Goal: Task Accomplishment & Management: Manage account settings

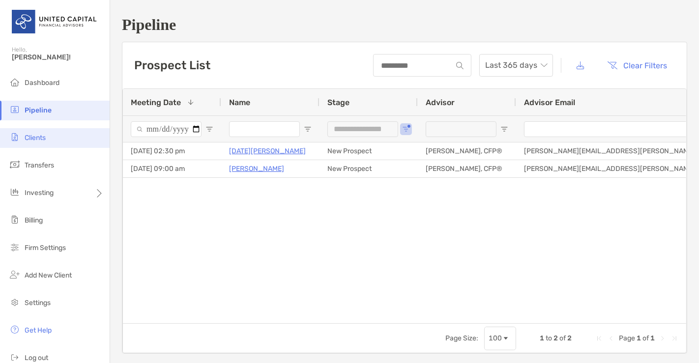
click at [39, 140] on span "Clients" at bounding box center [35, 138] width 21 height 8
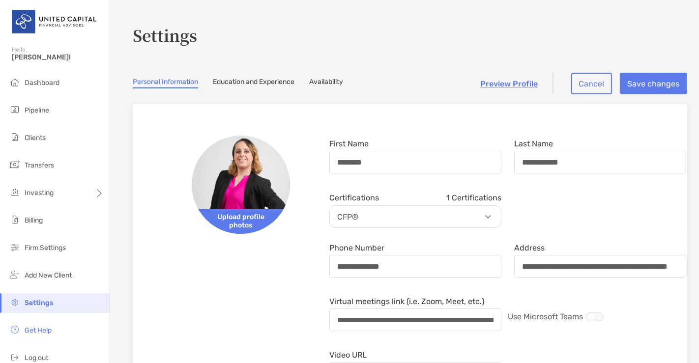
scroll to position [0, 22]
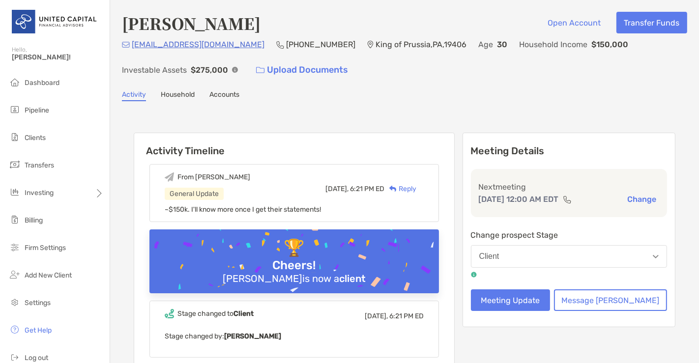
scroll to position [486, 0]
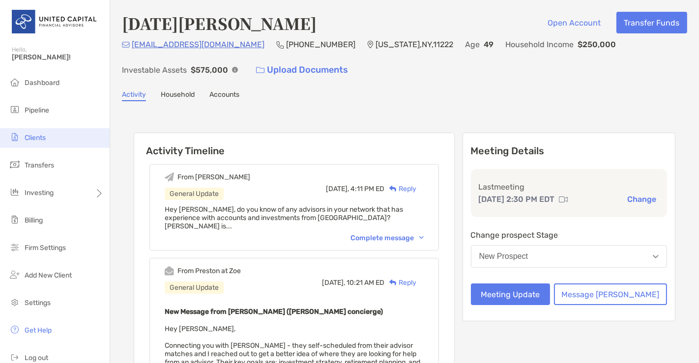
click at [53, 141] on li "Clients" at bounding box center [55, 138] width 110 height 20
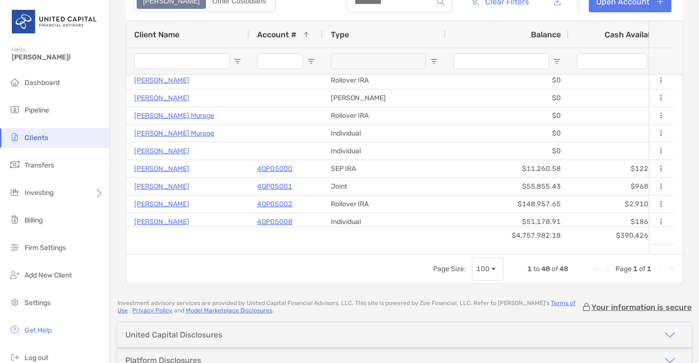
scroll to position [34, 0]
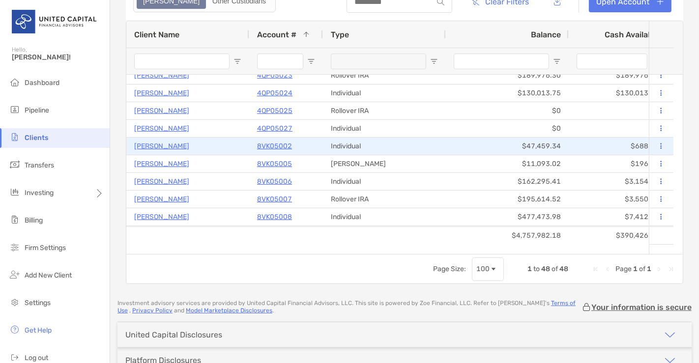
click at [175, 141] on p "Victoria Gancarczyk" at bounding box center [161, 146] width 55 height 12
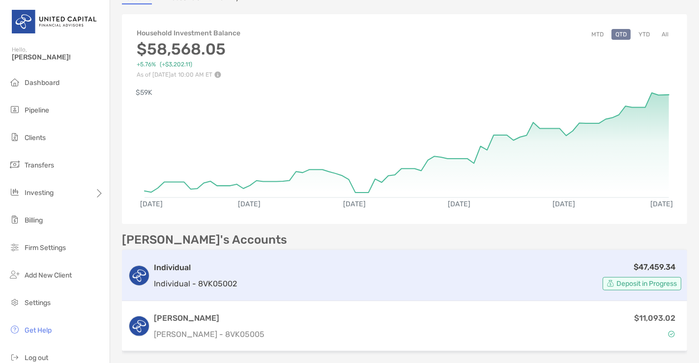
click at [218, 274] on div "Individual Individual - 8VK05002" at bounding box center [195, 276] width 83 height 28
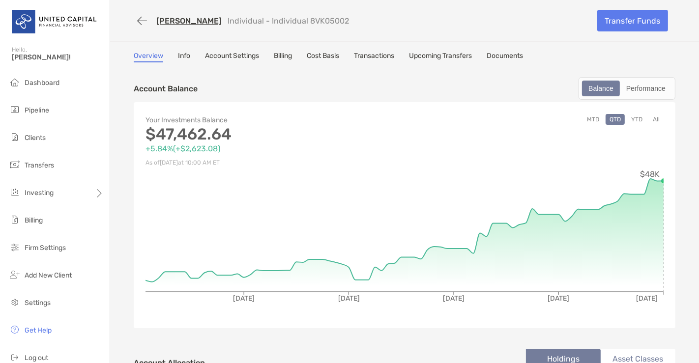
click at [240, 58] on link "Account Settings" at bounding box center [232, 57] width 54 height 11
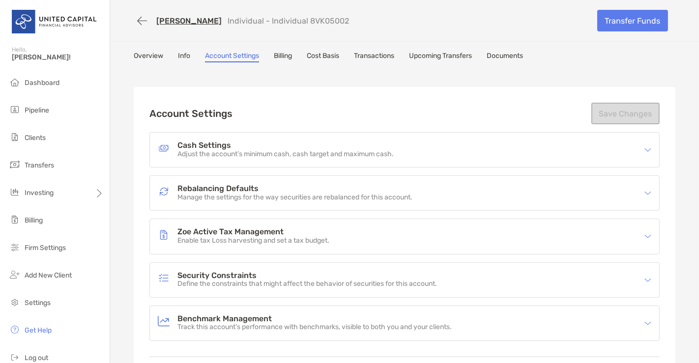
click at [268, 151] on p "Adjust the account’s minimum cash, cash target and maximum cash." at bounding box center [285, 154] width 216 height 8
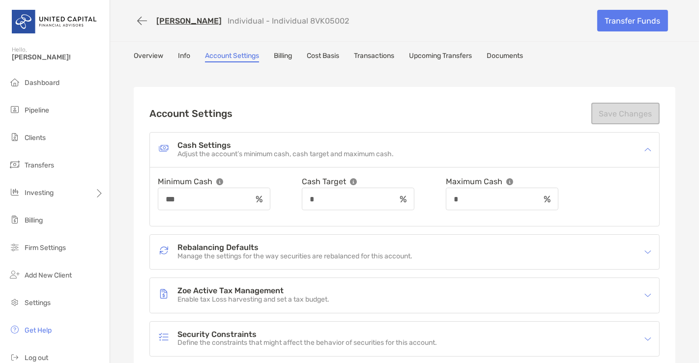
click at [253, 244] on h4 "Rebalancing Defaults" at bounding box center [294, 248] width 235 height 8
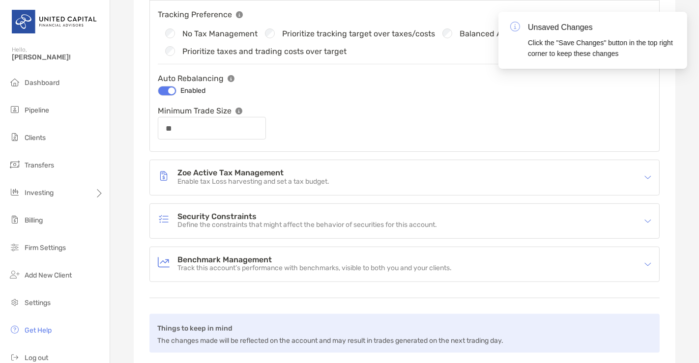
scroll to position [271, 0]
click at [433, 176] on div "Zoe Active Tax Management Enable tax Loss harvesting and set a tax budget." at bounding box center [398, 176] width 481 height 23
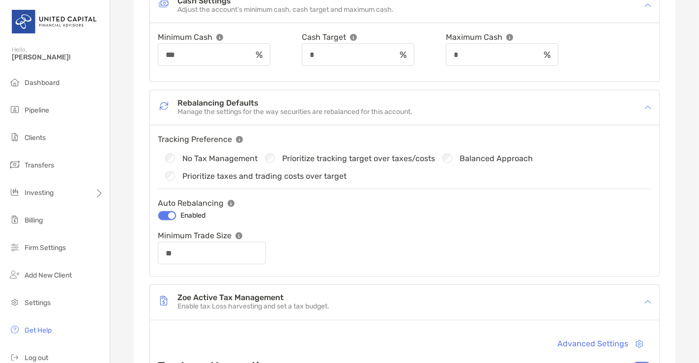
scroll to position [0, 0]
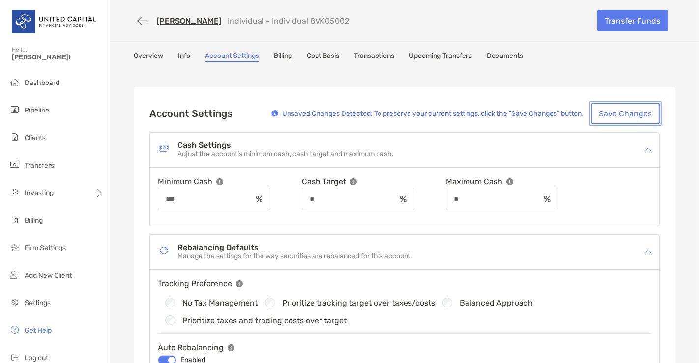
click at [617, 114] on button "Save Changes" at bounding box center [625, 114] width 68 height 22
type input "**"
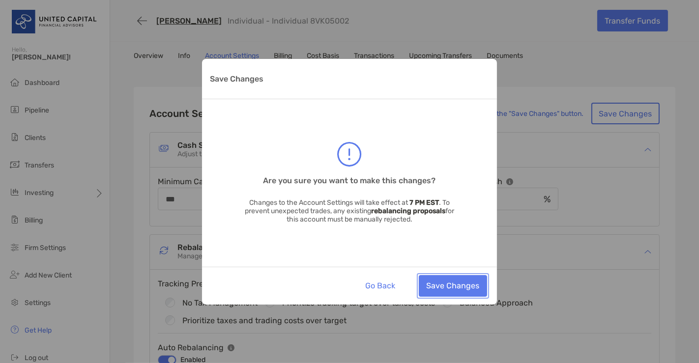
click at [470, 283] on button "Save Changes" at bounding box center [453, 286] width 68 height 22
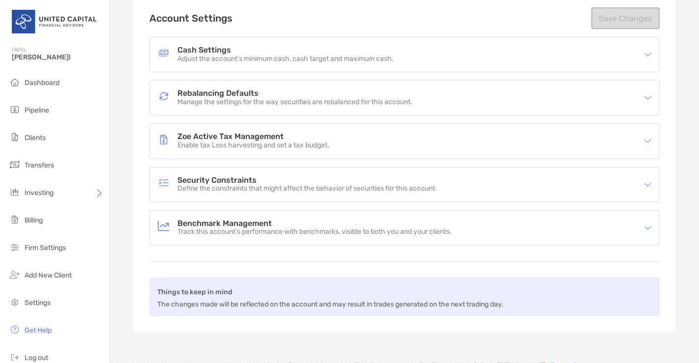
scroll to position [97, 0]
click at [443, 235] on div "Benchmark Management Track this account’s performance with benchmarks, visible …" at bounding box center [404, 226] width 509 height 34
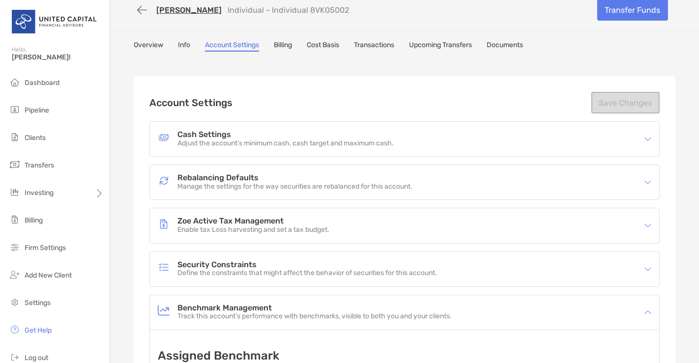
scroll to position [0, 0]
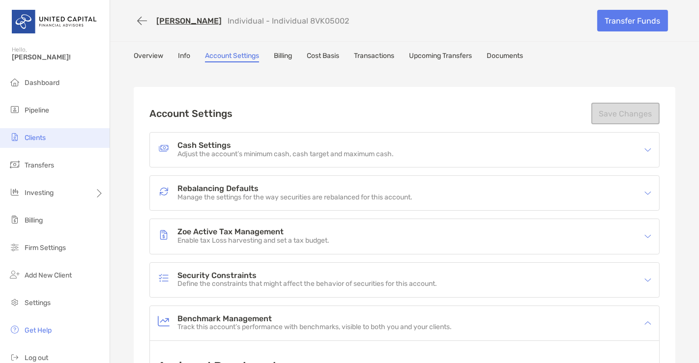
click at [48, 142] on li "Clients" at bounding box center [55, 138] width 110 height 20
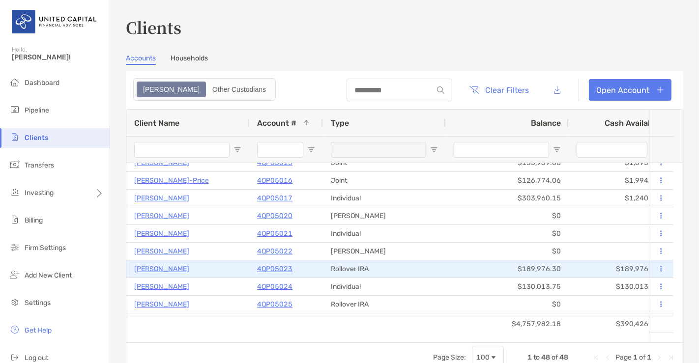
scroll to position [221, 0]
click at [147, 270] on p "Michelle Gawlik" at bounding box center [161, 269] width 55 height 12
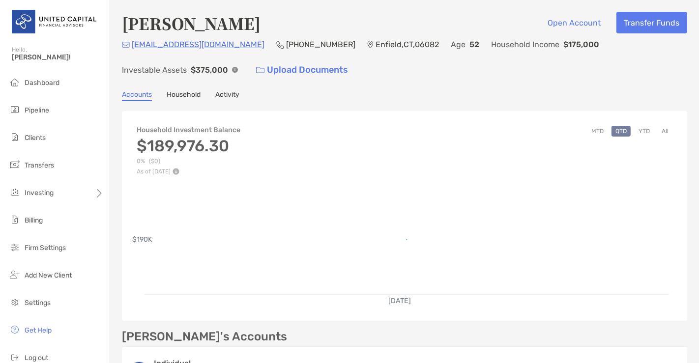
click at [225, 85] on div "Michelle Gawlik Open Account Transfer Funds ml01001@yahoo.com (413) 237-5502 En…" at bounding box center [404, 256] width 589 height 512
click at [225, 93] on link "Activity" at bounding box center [227, 95] width 24 height 11
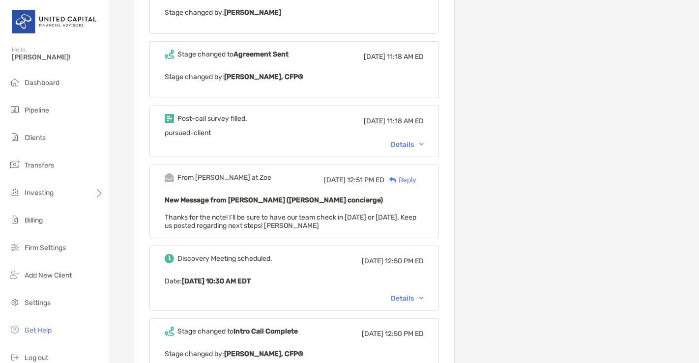
scroll to position [341, 0]
click at [412, 138] on div "Post-call survey filled. Tue, Sep 2 11:18 AM ED pursued-client Details" at bounding box center [294, 131] width 290 height 52
click at [411, 140] on div "Details" at bounding box center [407, 144] width 33 height 8
